Goal: Transaction & Acquisition: Purchase product/service

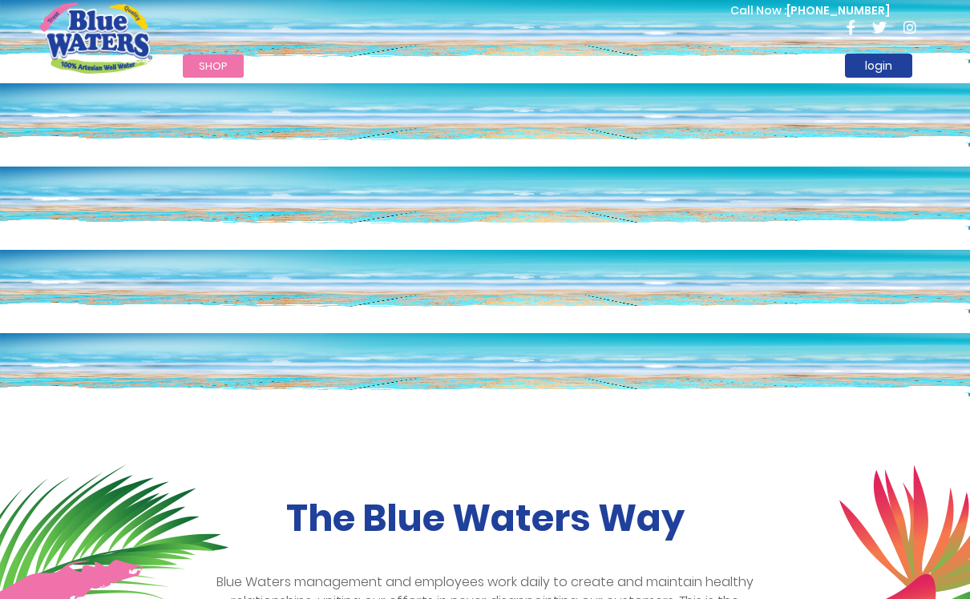
click at [213, 75] on link "Shop" at bounding box center [213, 65] width 61 height 23
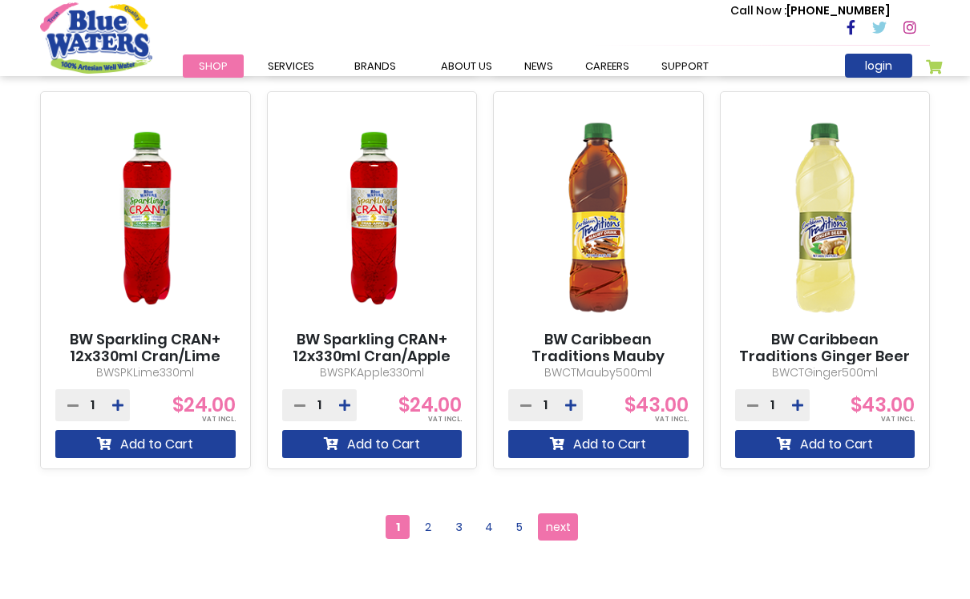
scroll to position [1372, 0]
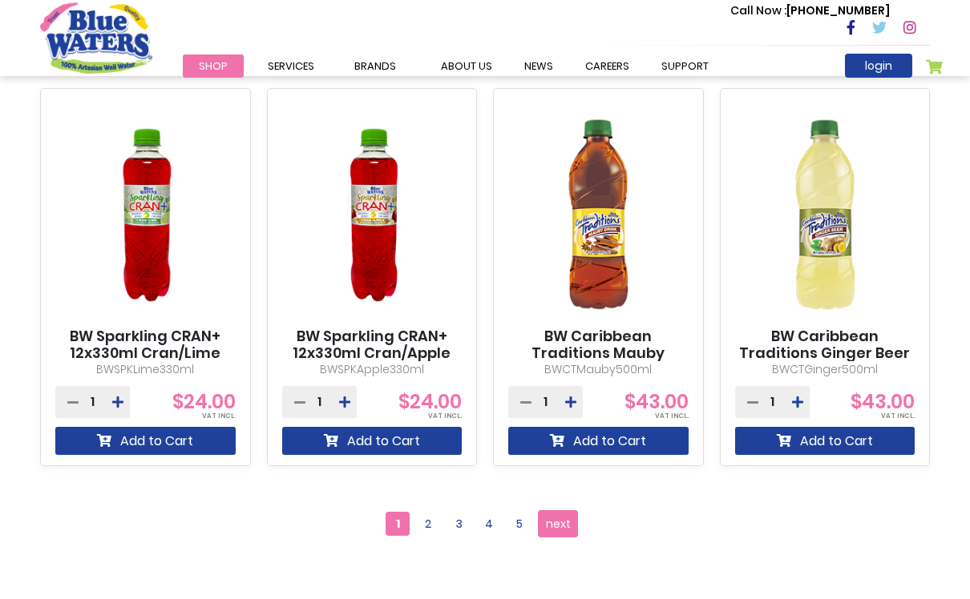
click at [118, 400] on icon at bounding box center [117, 402] width 11 height 13
click at [116, 395] on button at bounding box center [118, 402] width 24 height 32
click at [112, 398] on icon at bounding box center [117, 402] width 11 height 13
click at [119, 389] on button at bounding box center [118, 402] width 24 height 32
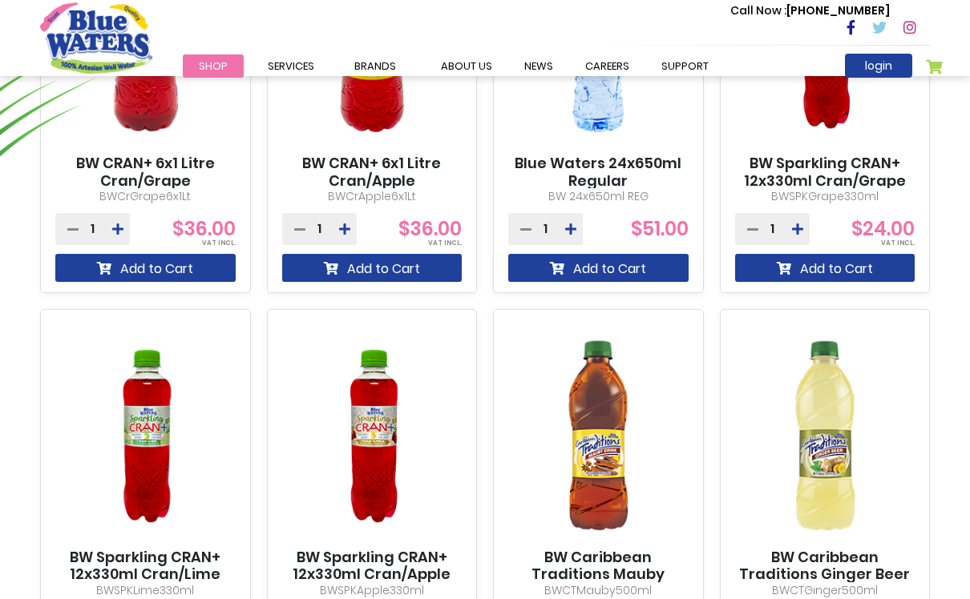
scroll to position [1149, 0]
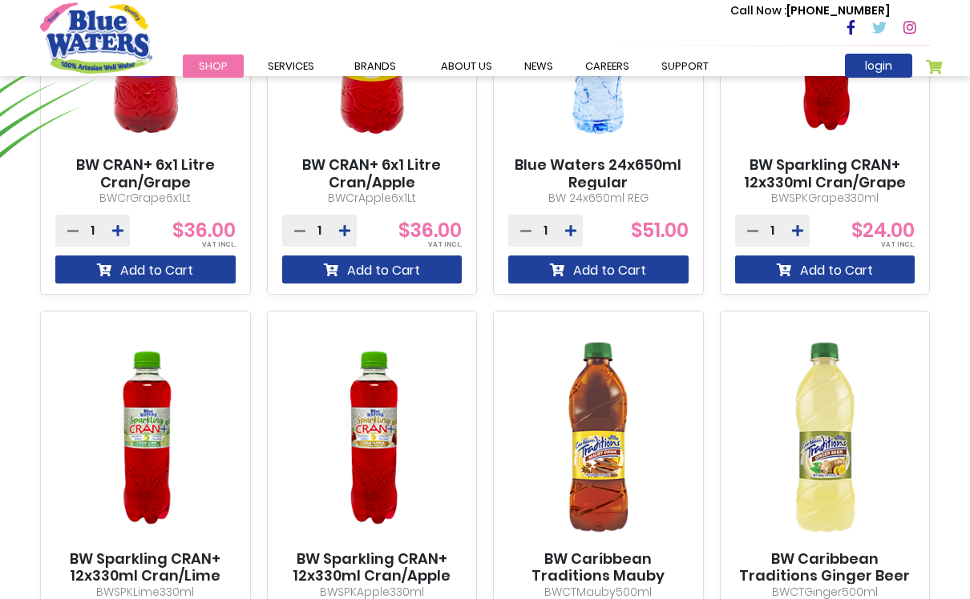
click at [806, 227] on button at bounding box center [797, 231] width 24 height 32
click at [809, 223] on button at bounding box center [797, 231] width 24 height 32
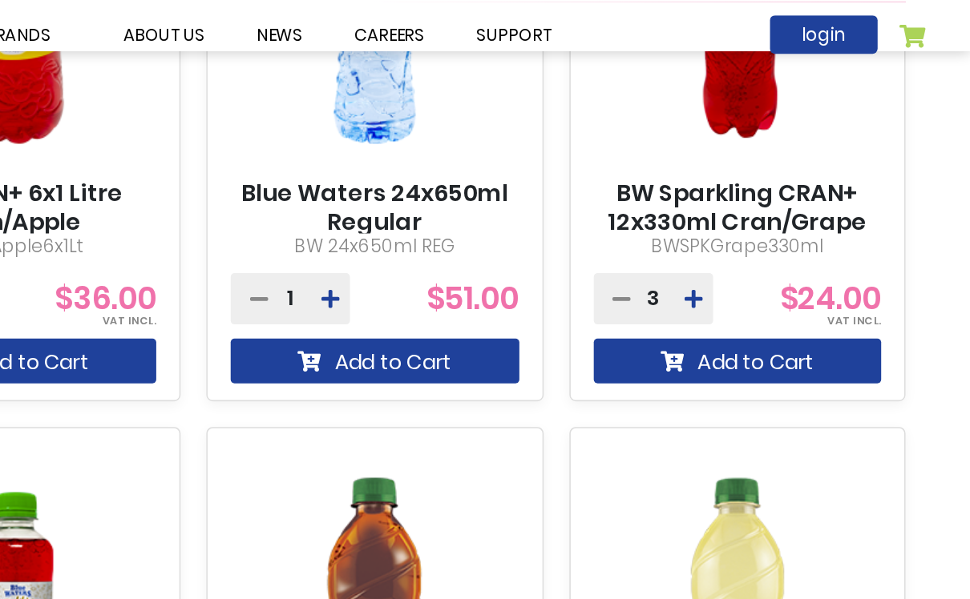
click at [792, 224] on icon at bounding box center [797, 230] width 11 height 13
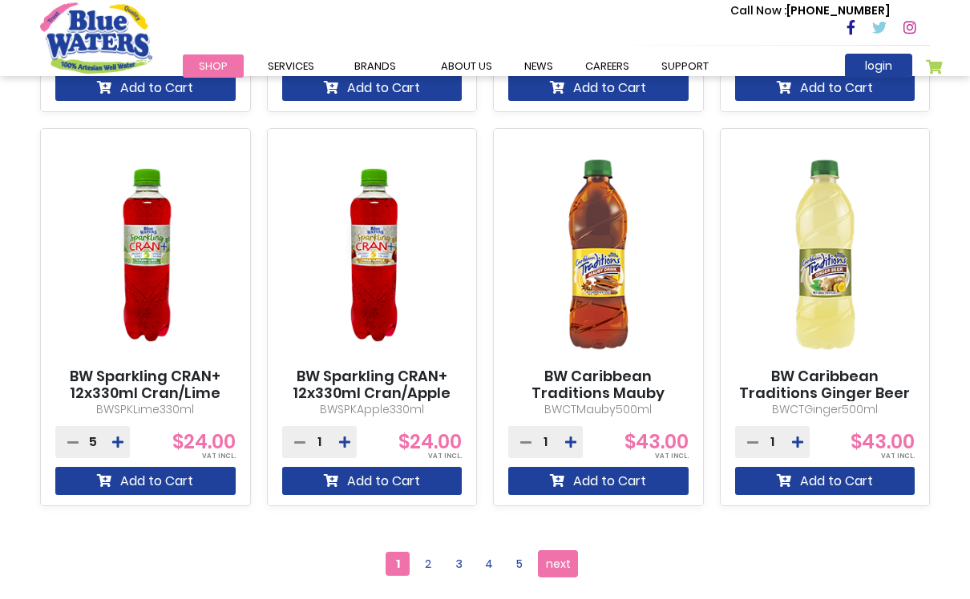
scroll to position [1330, 0]
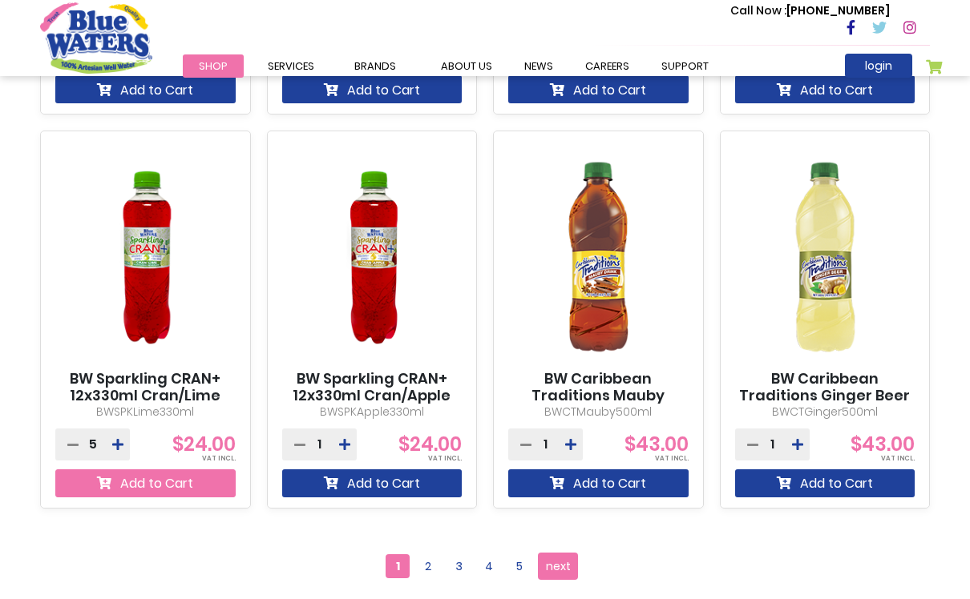
click at [113, 482] on button "Add to Cart" at bounding box center [145, 484] width 180 height 28
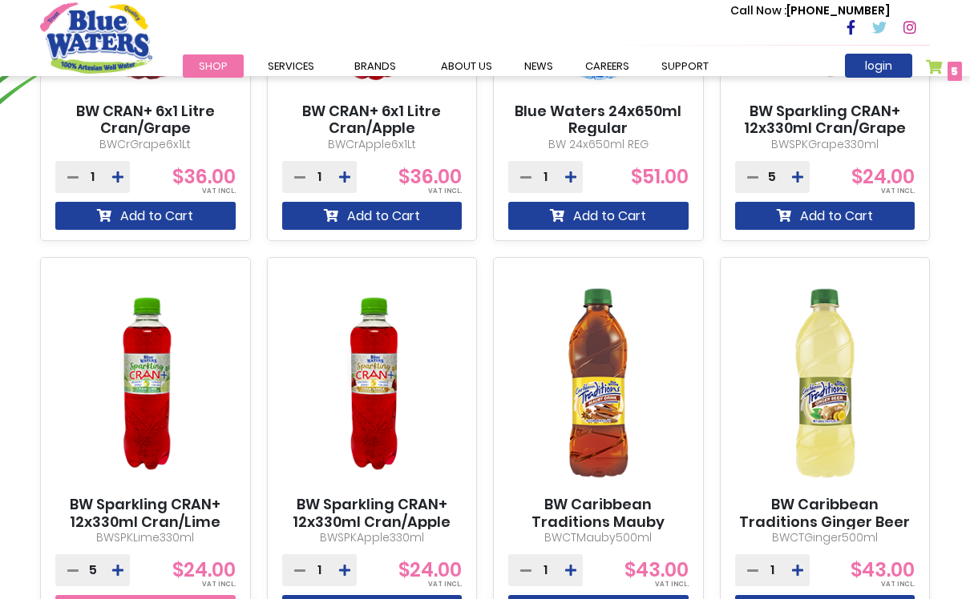
scroll to position [1177, 0]
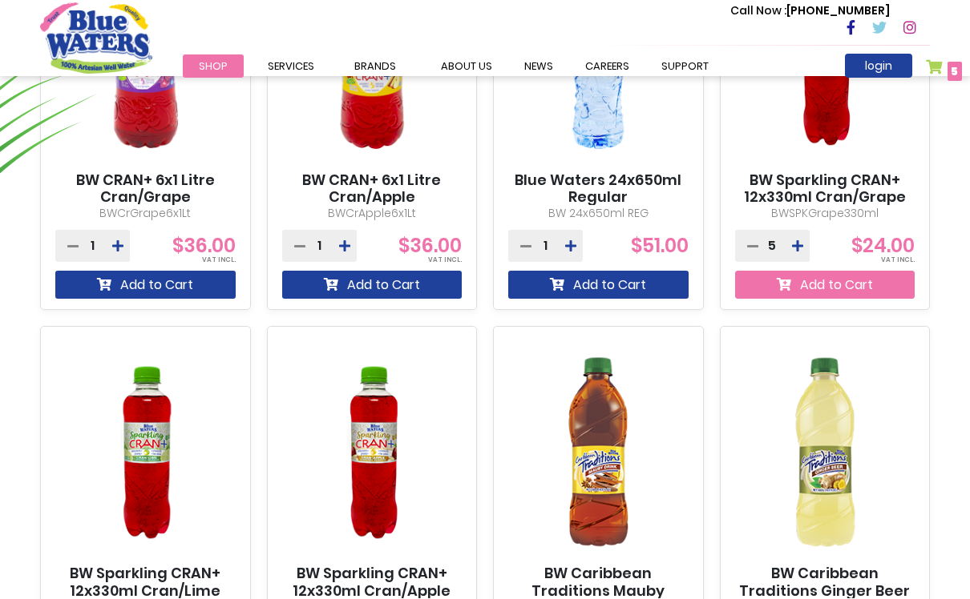
click at [880, 278] on button "Add to Cart" at bounding box center [825, 285] width 180 height 28
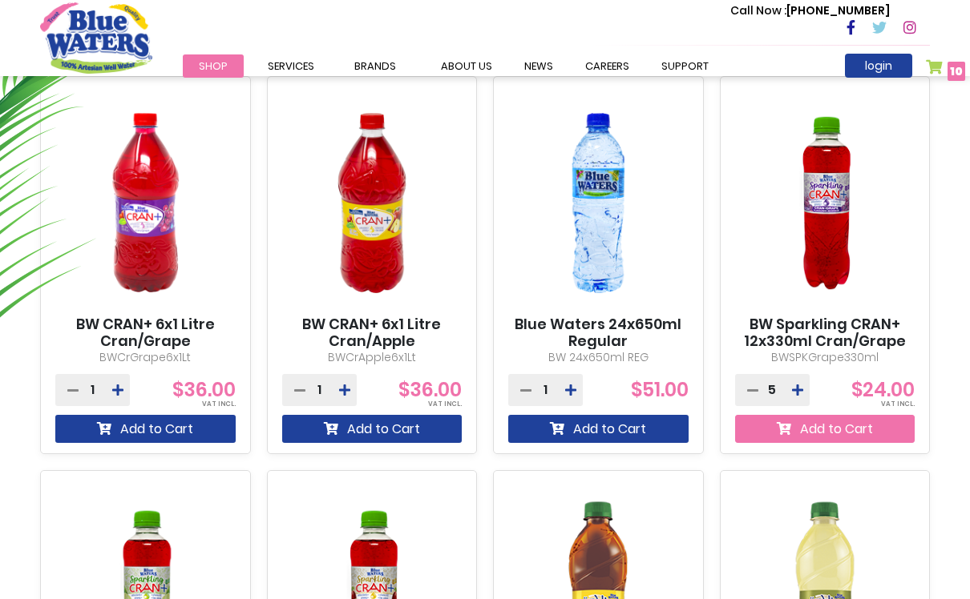
scroll to position [1157, 0]
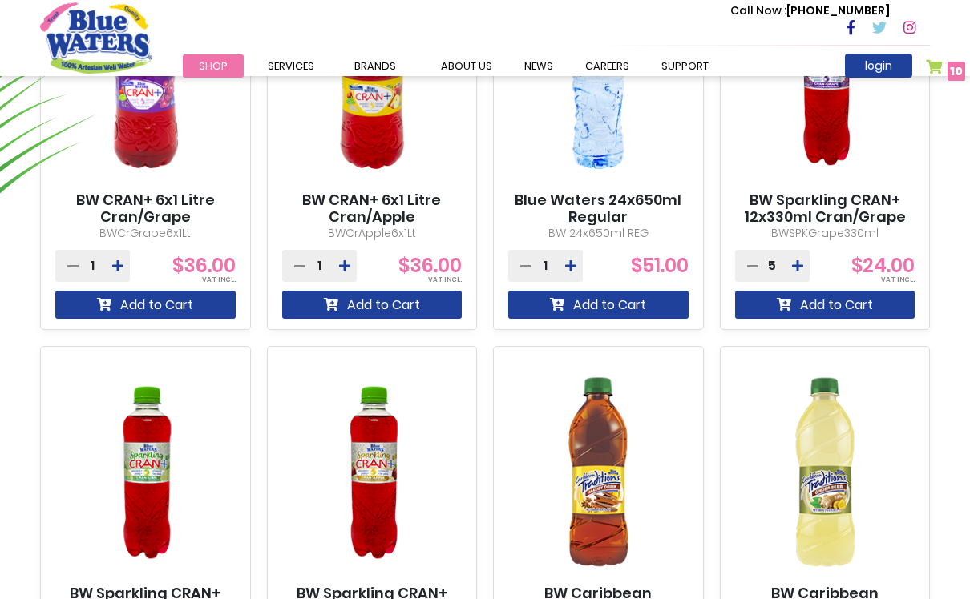
click at [865, 216] on link "BW Sparkling CRAN+ 12x330ml Cran/Grape" at bounding box center [825, 209] width 180 height 34
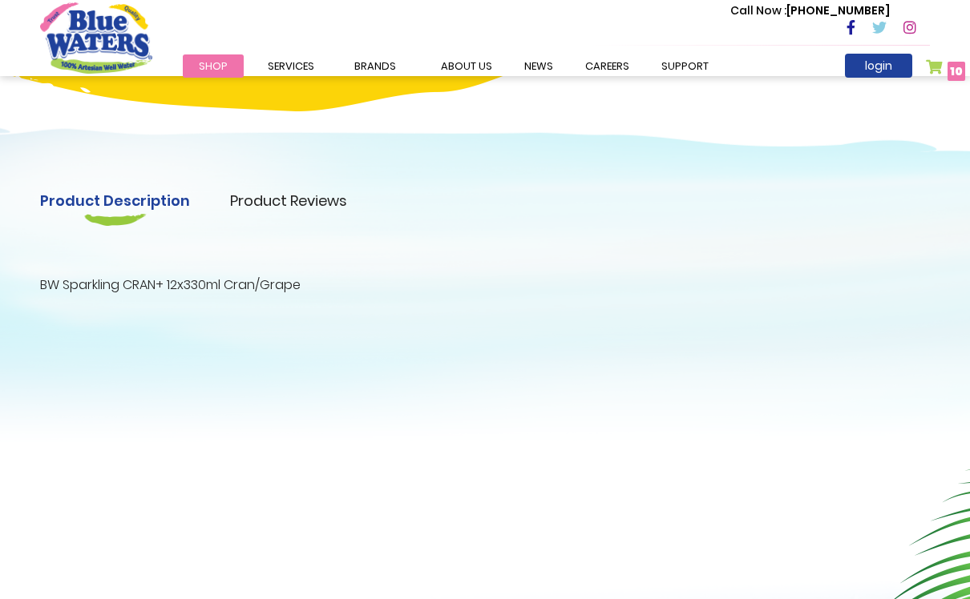
scroll to position [405, 0]
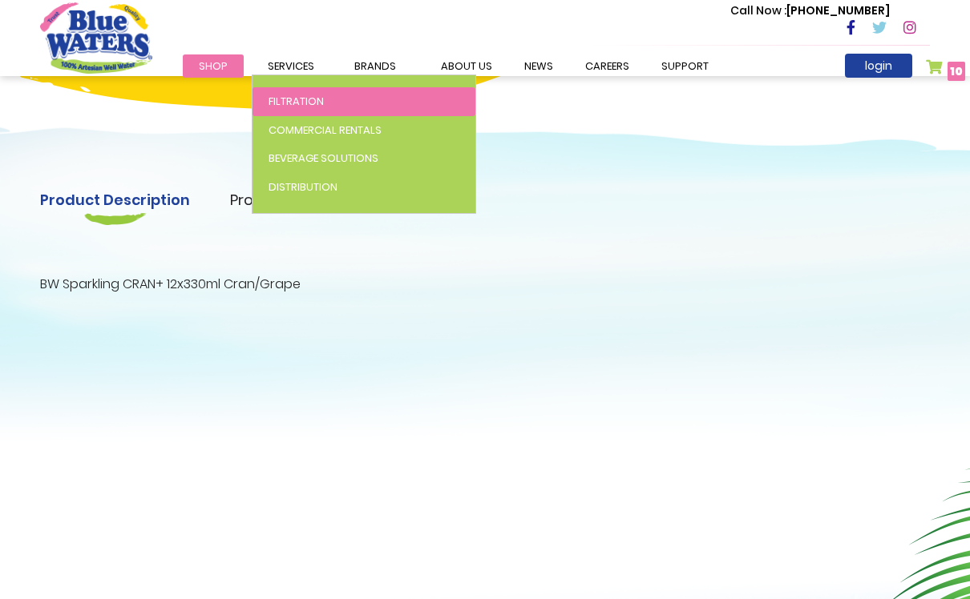
click at [377, 100] on link "Filtration" at bounding box center [363, 101] width 223 height 29
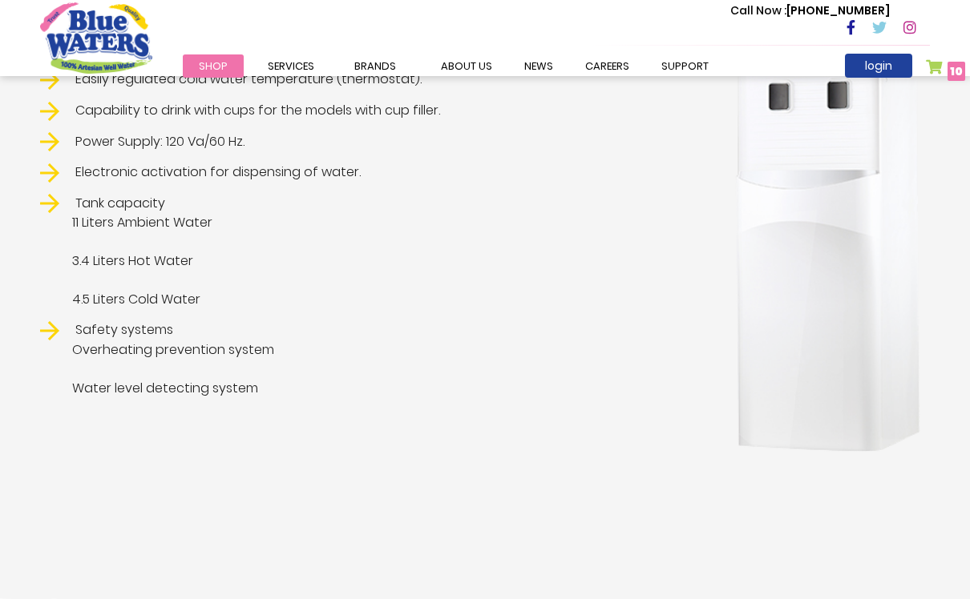
scroll to position [533, 0]
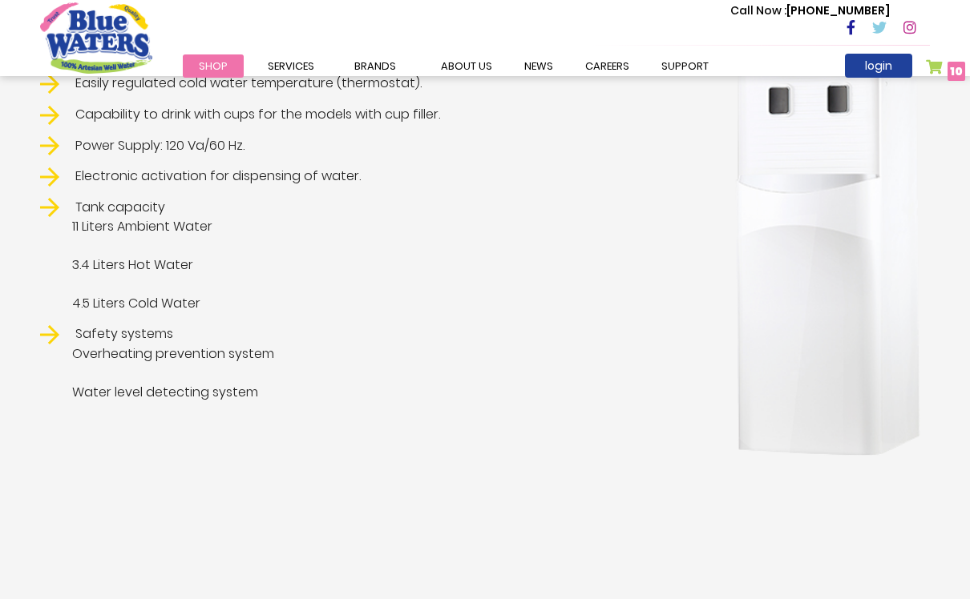
click at [204, 73] on span "Shop" at bounding box center [213, 66] width 29 height 15
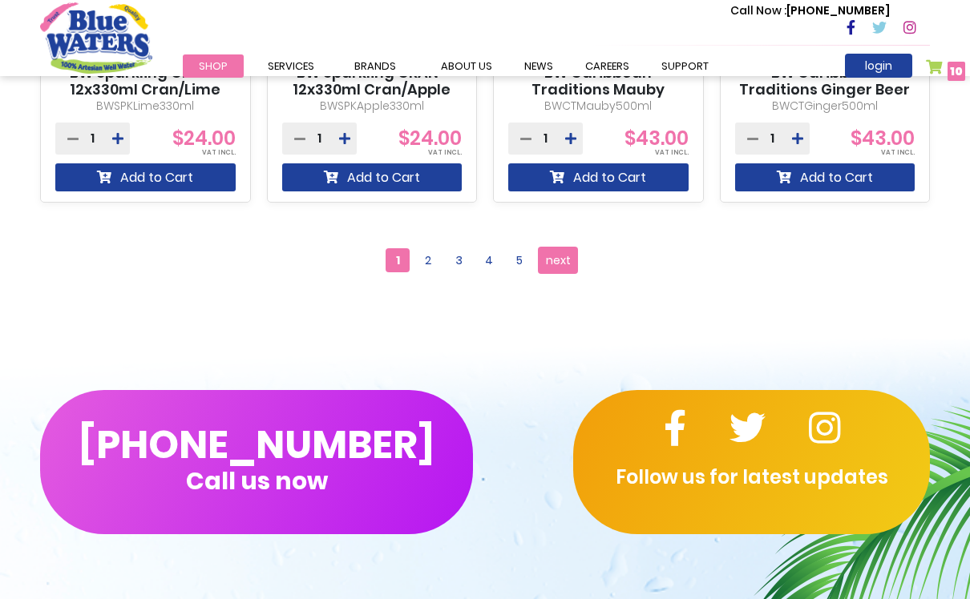
scroll to position [1627, 0]
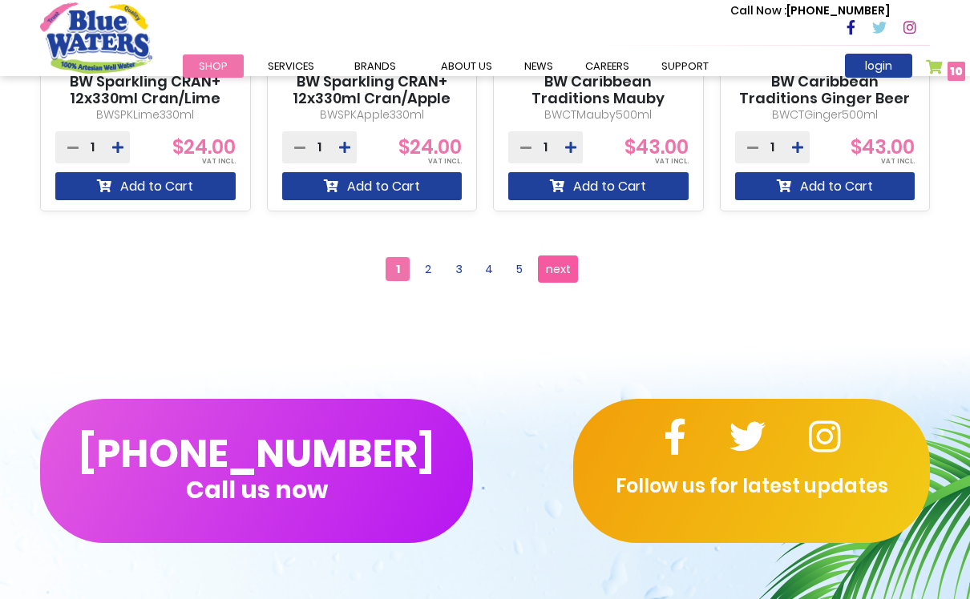
click at [571, 272] on link "Page next" at bounding box center [558, 269] width 40 height 27
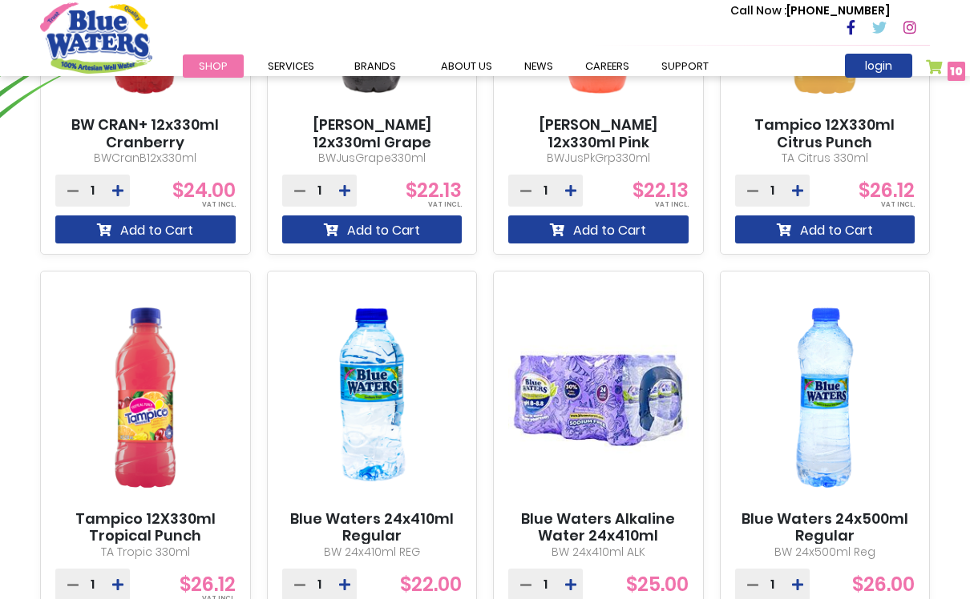
scroll to position [1381, 0]
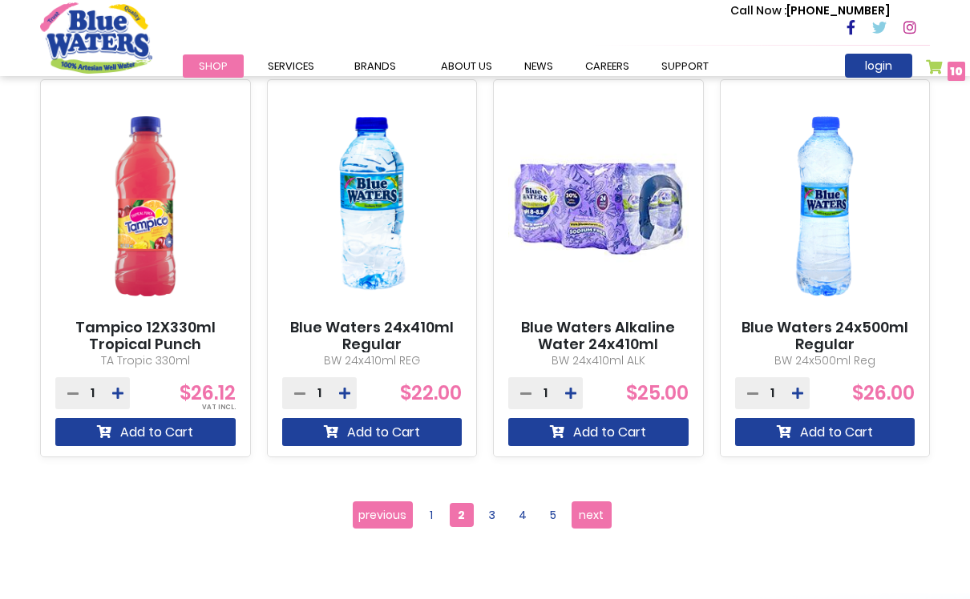
click at [799, 408] on button at bounding box center [797, 393] width 24 height 32
click at [799, 393] on icon at bounding box center [797, 393] width 11 height 13
click at [805, 393] on button at bounding box center [797, 393] width 24 height 32
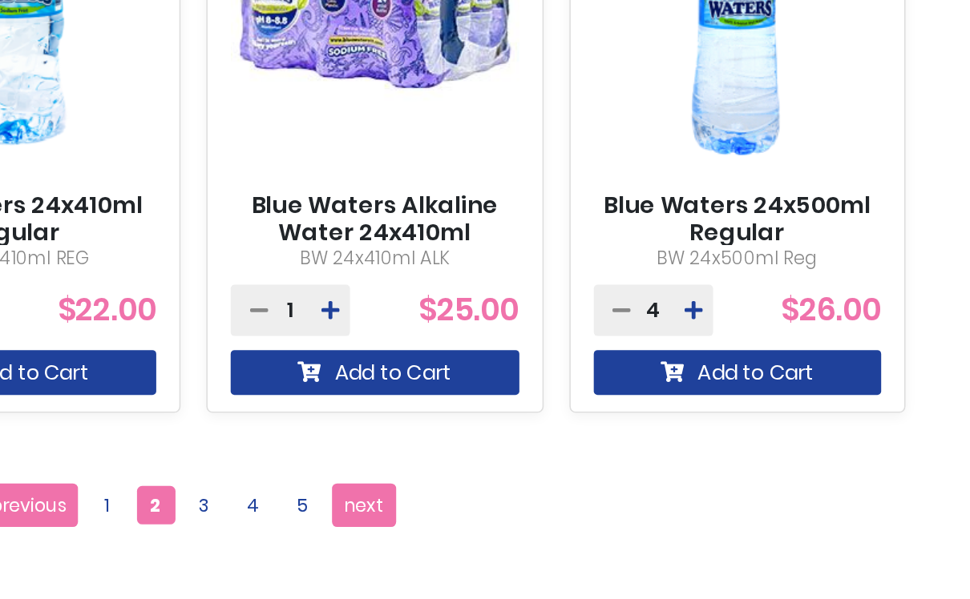
click at [785, 377] on button at bounding box center [797, 393] width 24 height 32
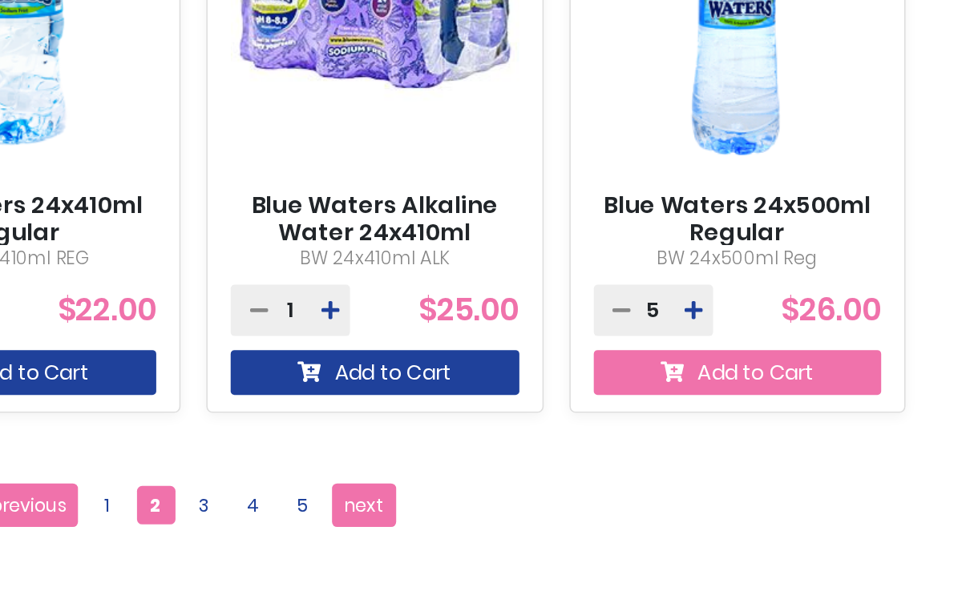
click at [735, 418] on button "Add to Cart" at bounding box center [825, 432] width 180 height 28
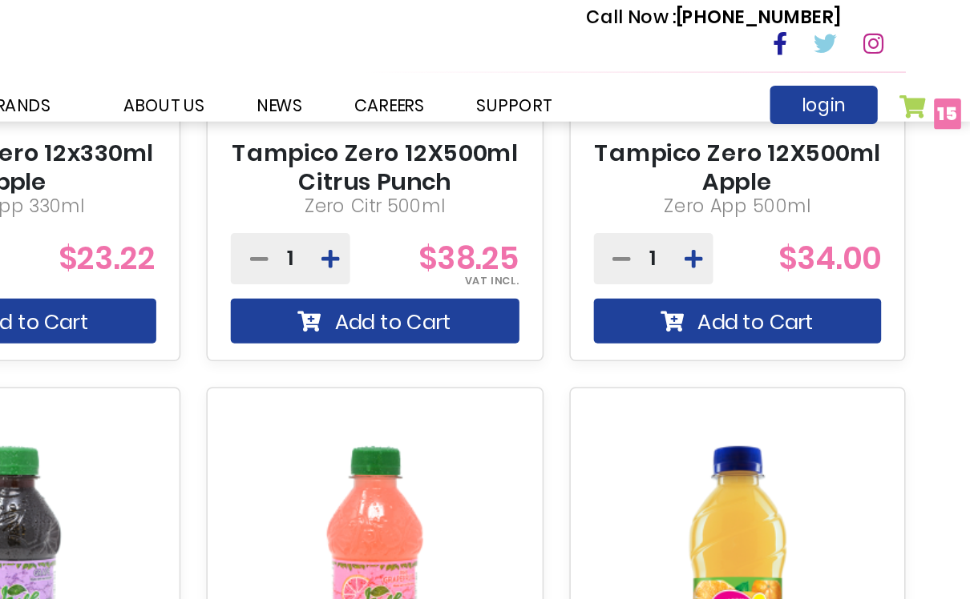
scroll to position [854, 0]
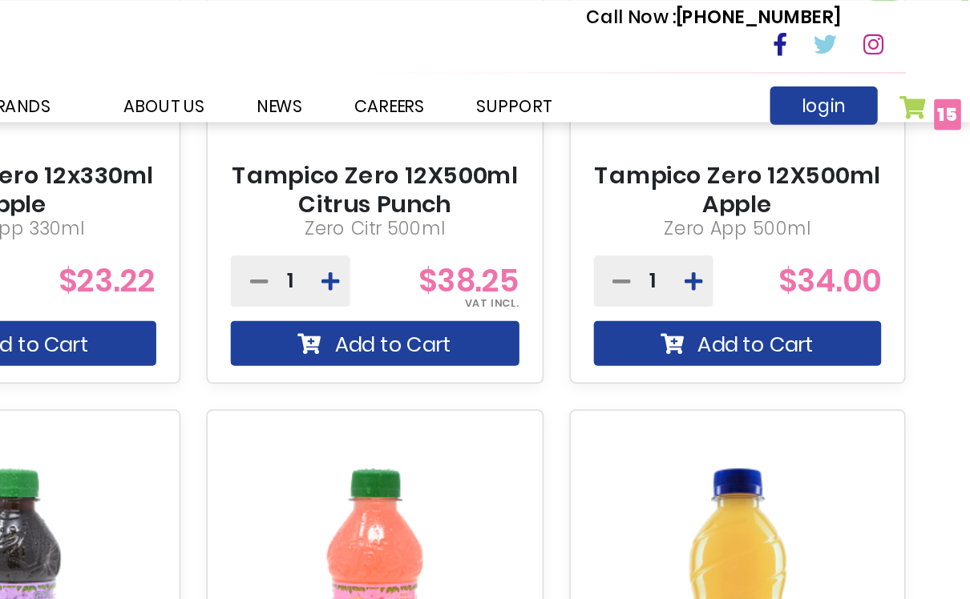
click at [950, 77] on span "15" at bounding box center [956, 71] width 12 height 16
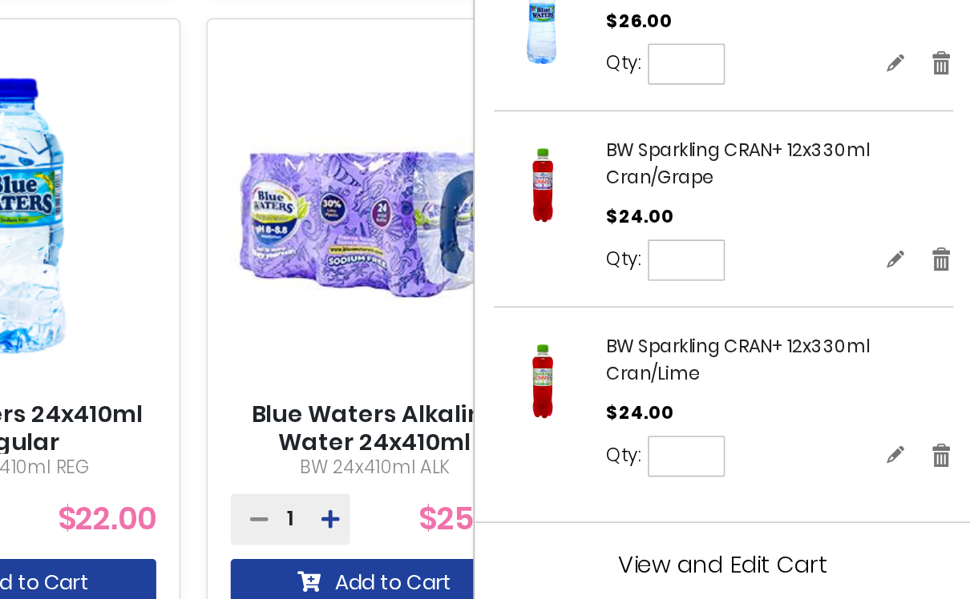
scroll to position [1281, 0]
click at [750, 553] on span "View and Edit Cart" at bounding box center [815, 563] width 131 height 20
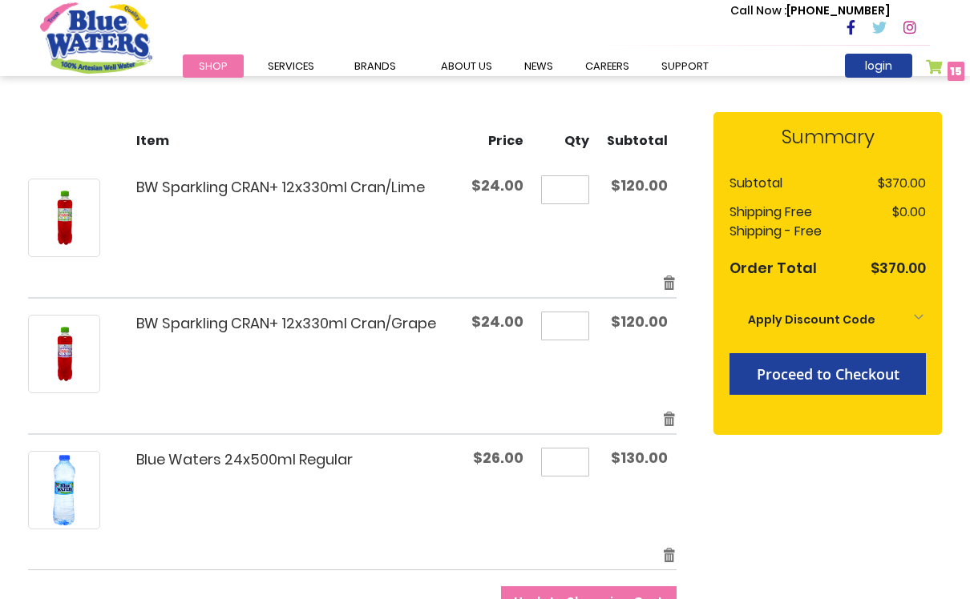
scroll to position [200, 0]
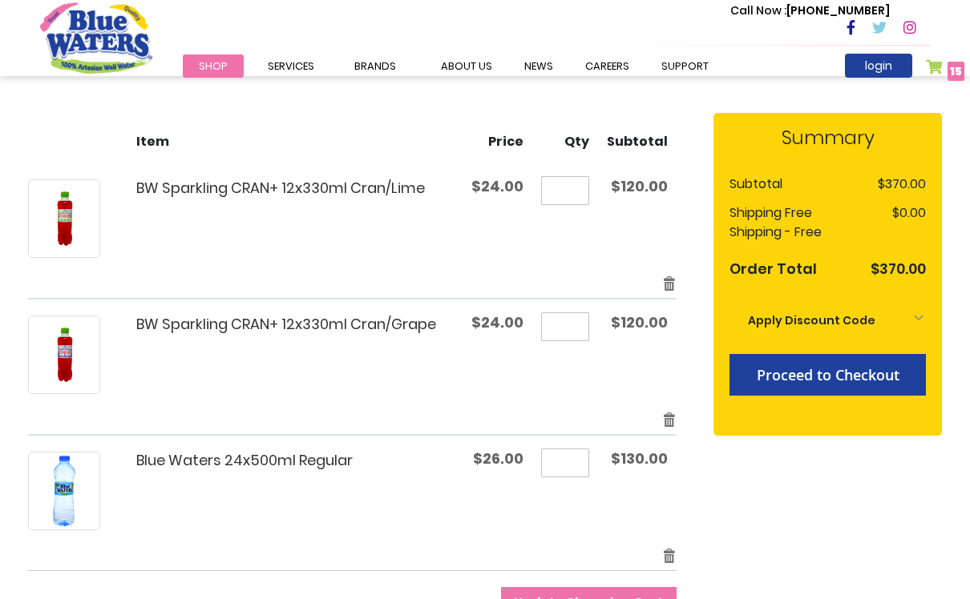
click at [582, 196] on input "*" at bounding box center [565, 190] width 48 height 29
type input "**"
click at [583, 333] on input "*" at bounding box center [565, 327] width 48 height 29
type input "*"
click at [587, 463] on input "*" at bounding box center [565, 463] width 48 height 29
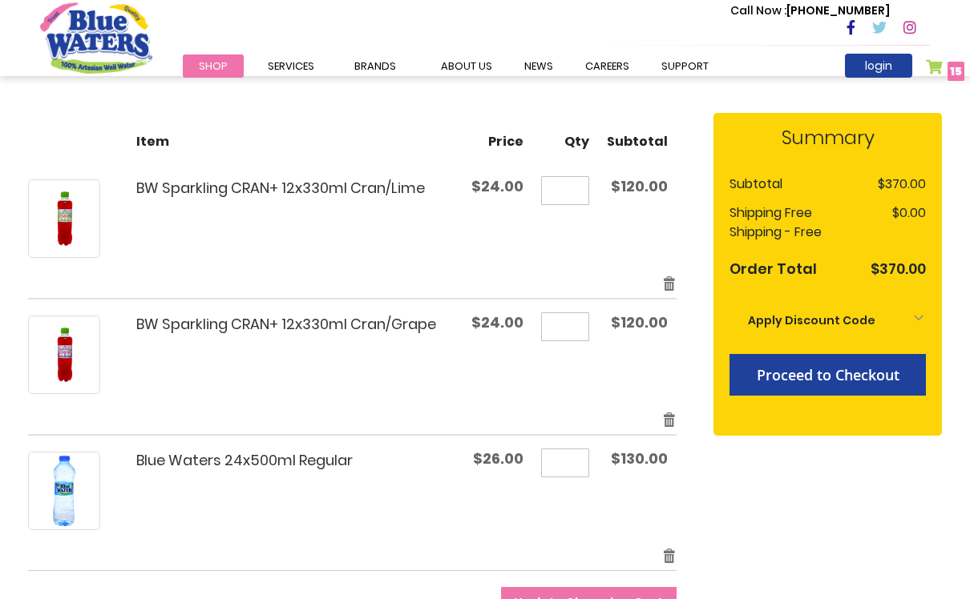
click at [843, 519] on div "**********" at bounding box center [485, 374] width 914 height 523
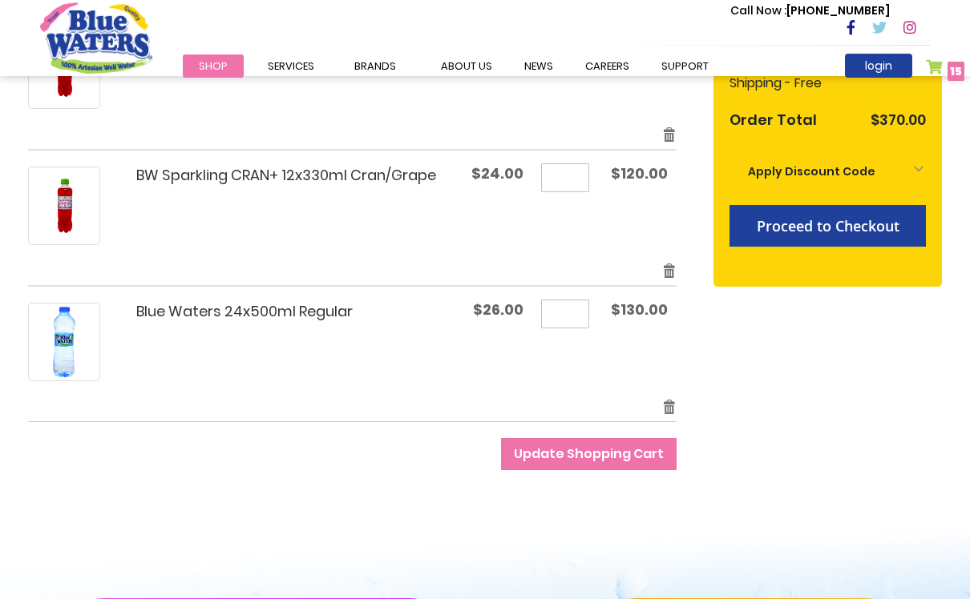
scroll to position [373, 0]
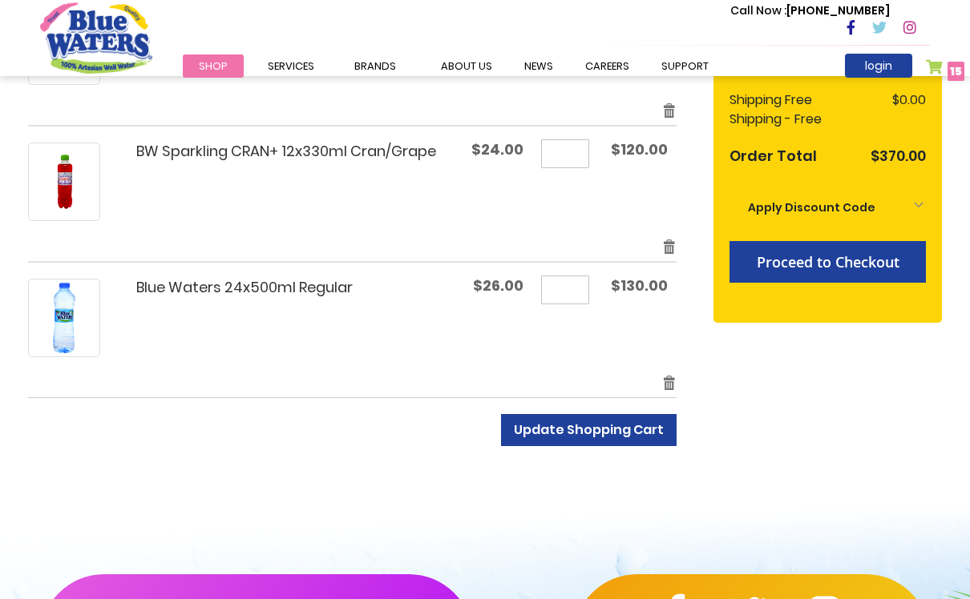
click at [653, 440] on button "Update Shopping Cart" at bounding box center [589, 430] width 176 height 32
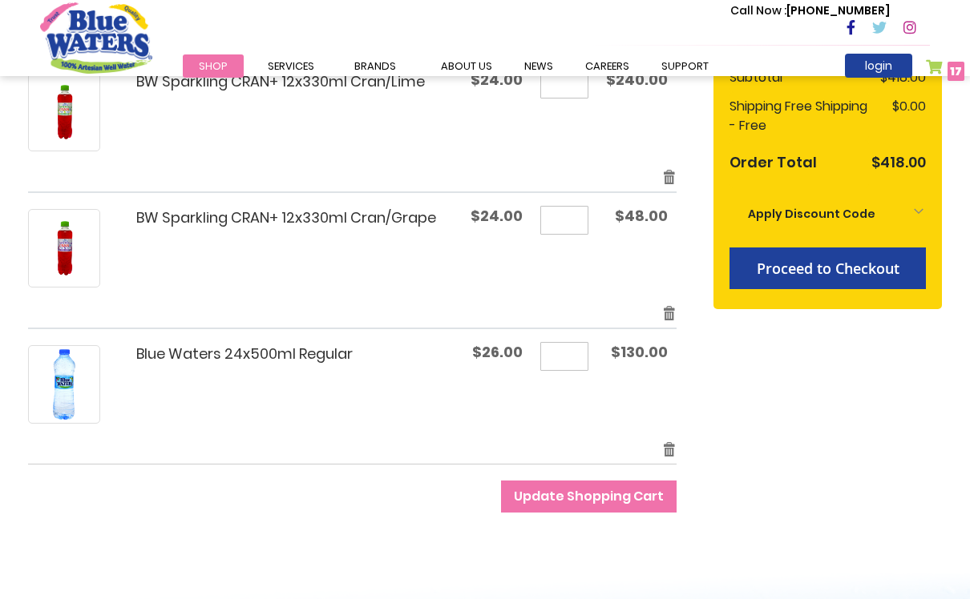
scroll to position [309, 0]
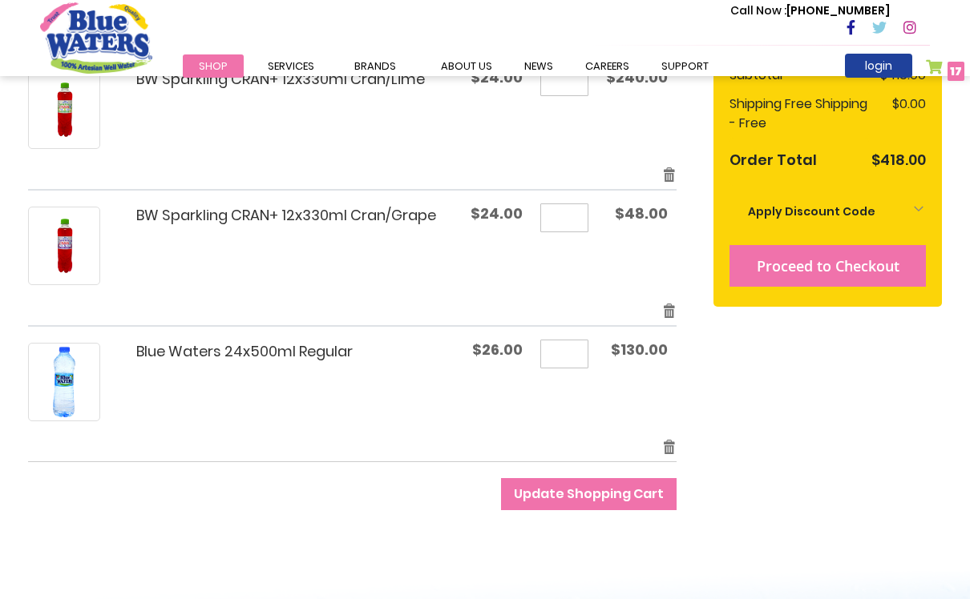
click at [892, 264] on span "Proceed to Checkout" at bounding box center [828, 265] width 143 height 19
